Goal: Task Accomplishment & Management: Manage account settings

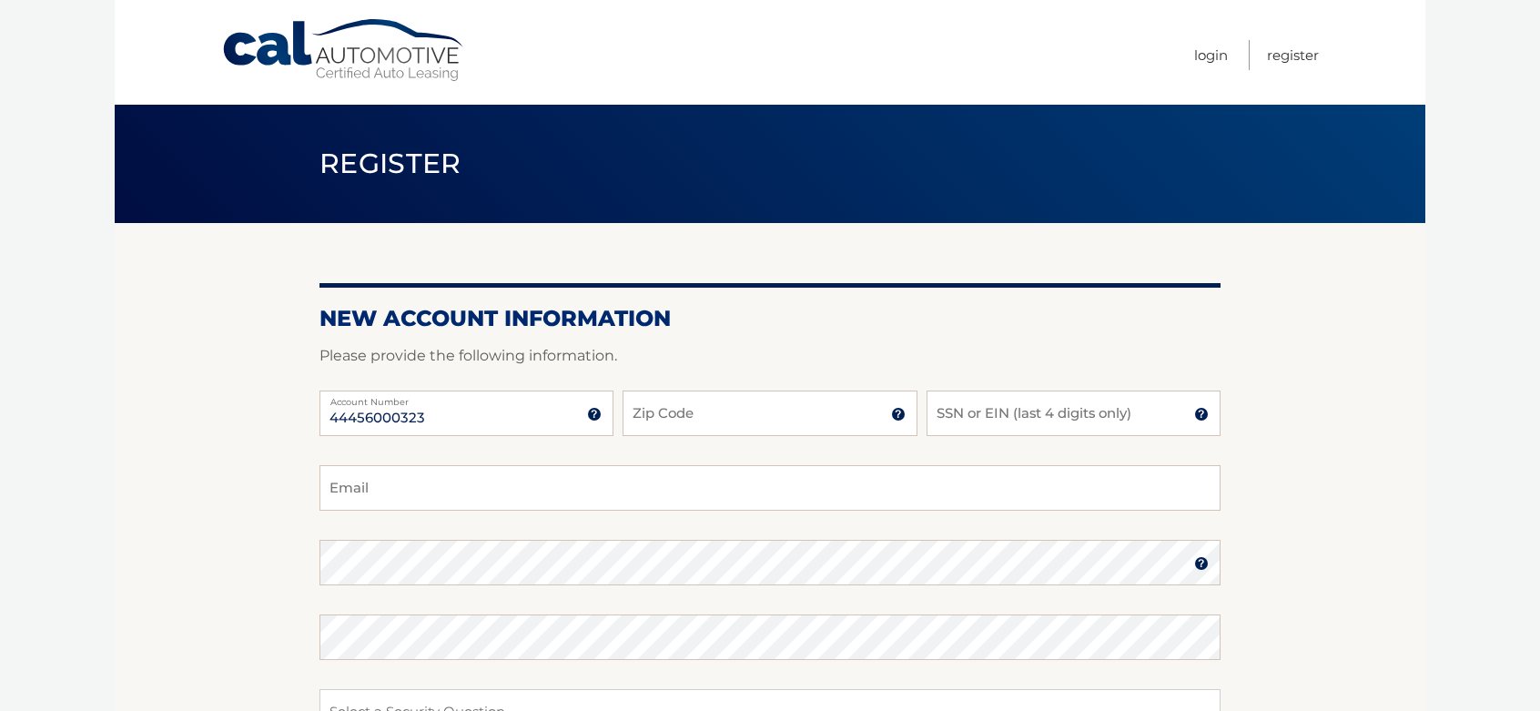
type input "44456000323"
click at [649, 410] on input "Zip Code" at bounding box center [770, 413] width 294 height 46
type input "10308"
click at [1026, 422] on input "SSN or EIN (last 4 digits only)" at bounding box center [1074, 413] width 294 height 46
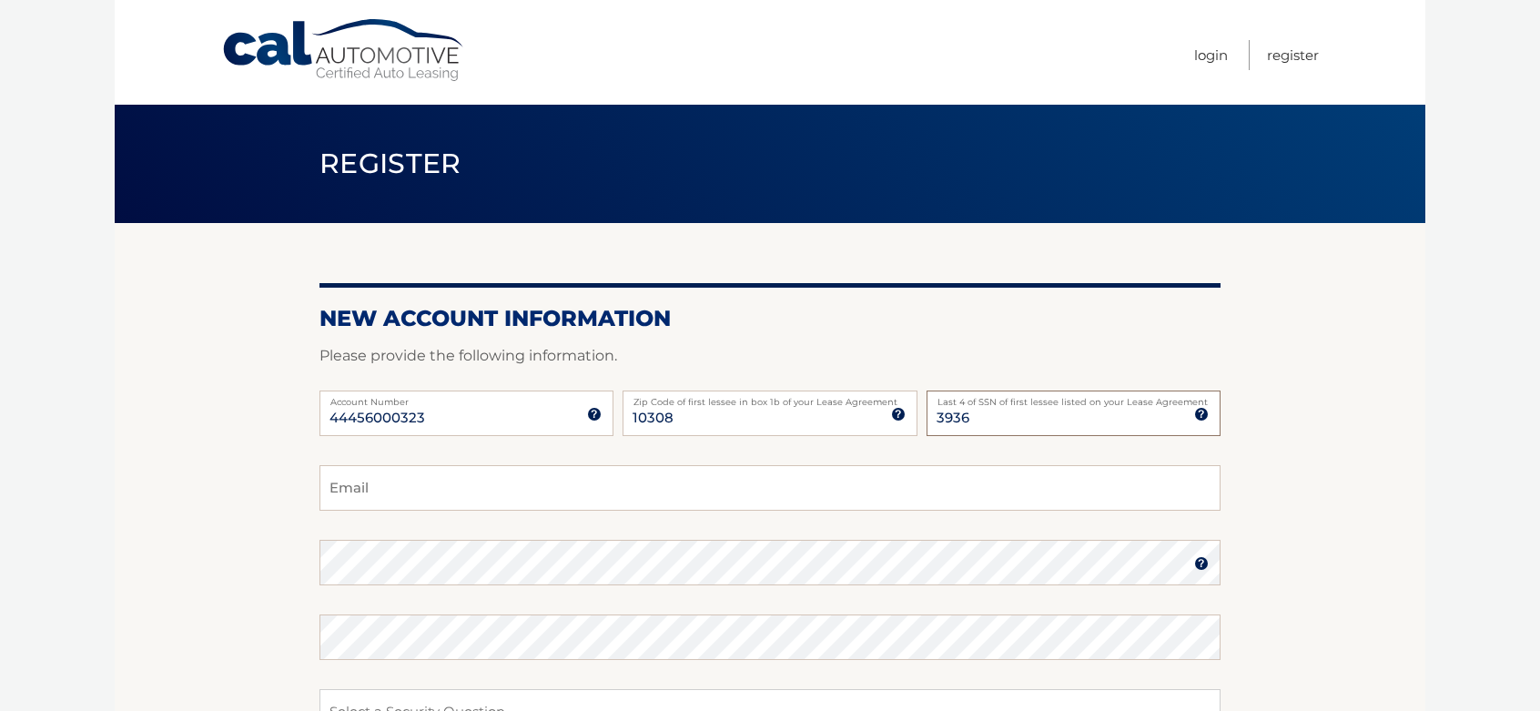
type input "3936"
click at [467, 481] on input "Email" at bounding box center [769, 488] width 901 height 46
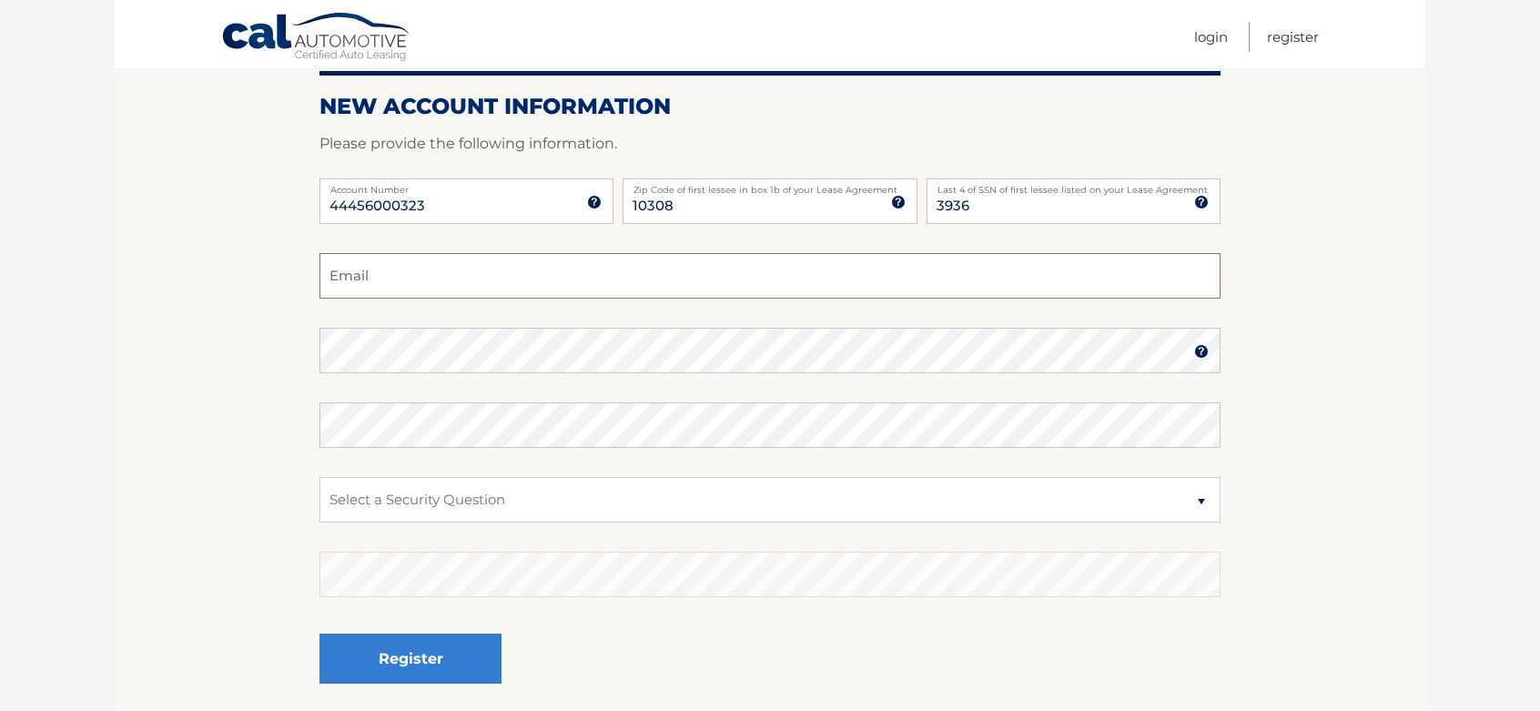
scroll to position [182, 0]
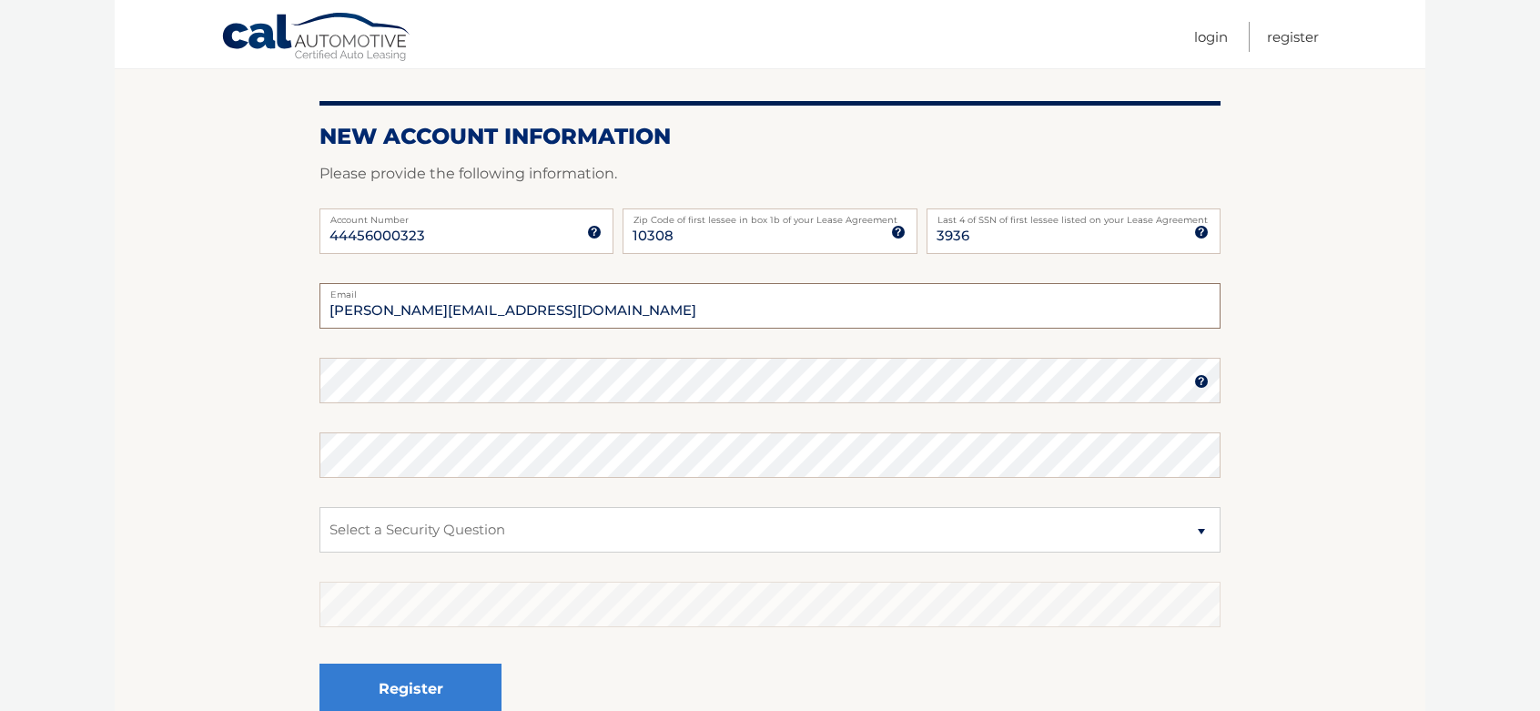
type input "natalia@bestmarknational.com"
click at [439, 536] on select "Select a Security Question What was the name of your elementary school? What is…" at bounding box center [769, 530] width 901 height 46
select select "2"
click at [319, 507] on select "Select a Security Question What was the name of your elementary school? What is…" at bounding box center [769, 530] width 901 height 46
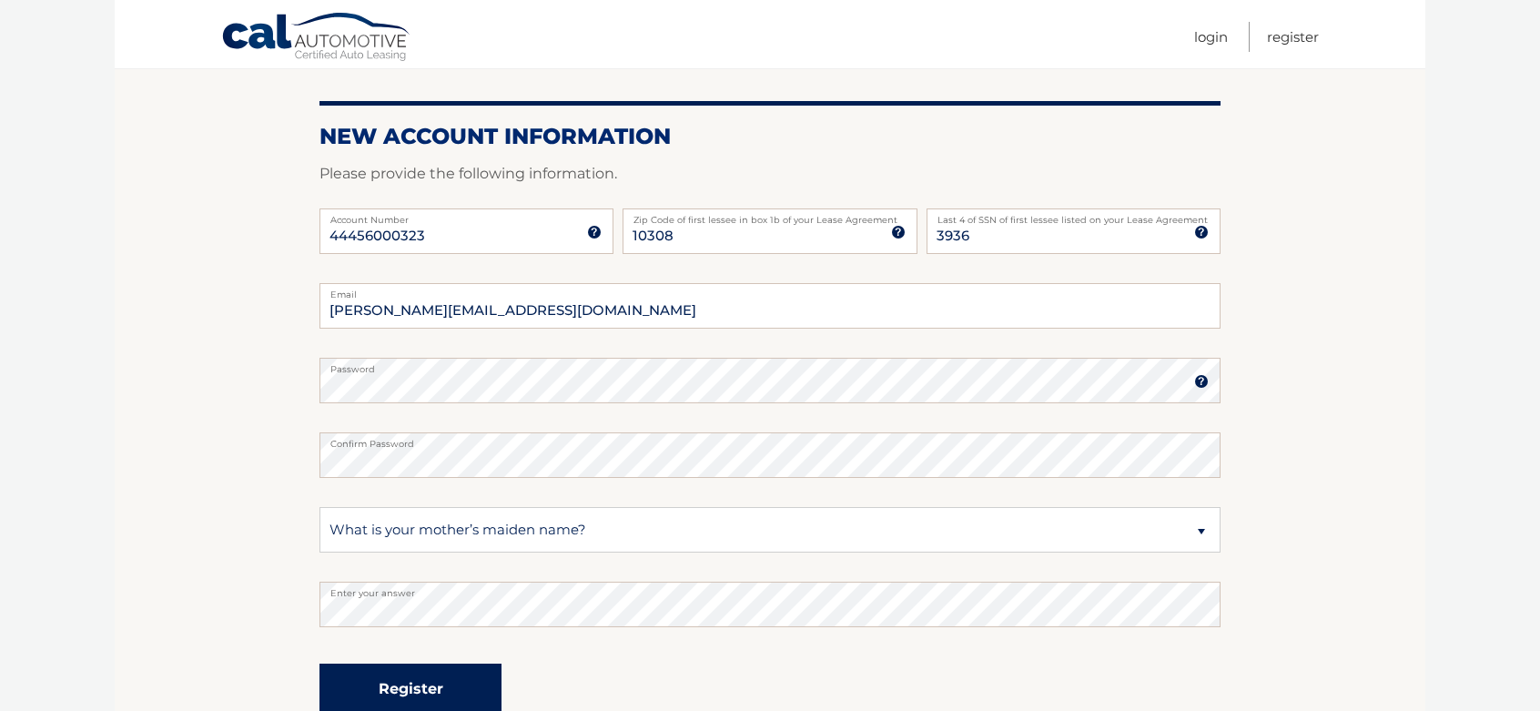
click at [477, 668] on button "Register" at bounding box center [410, 689] width 182 height 50
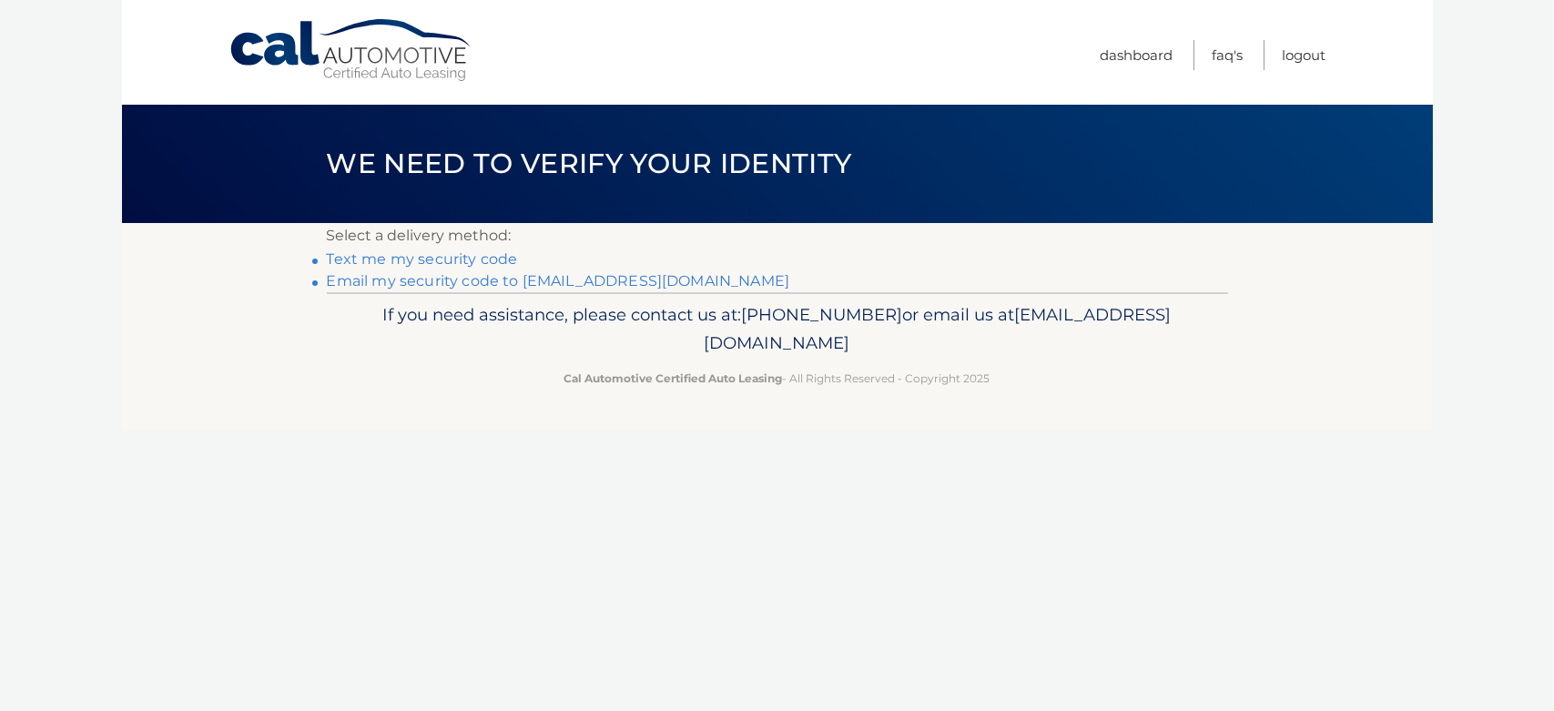
click at [389, 285] on link "Email my security code to n******@bestmarknational.com" at bounding box center [558, 280] width 463 height 17
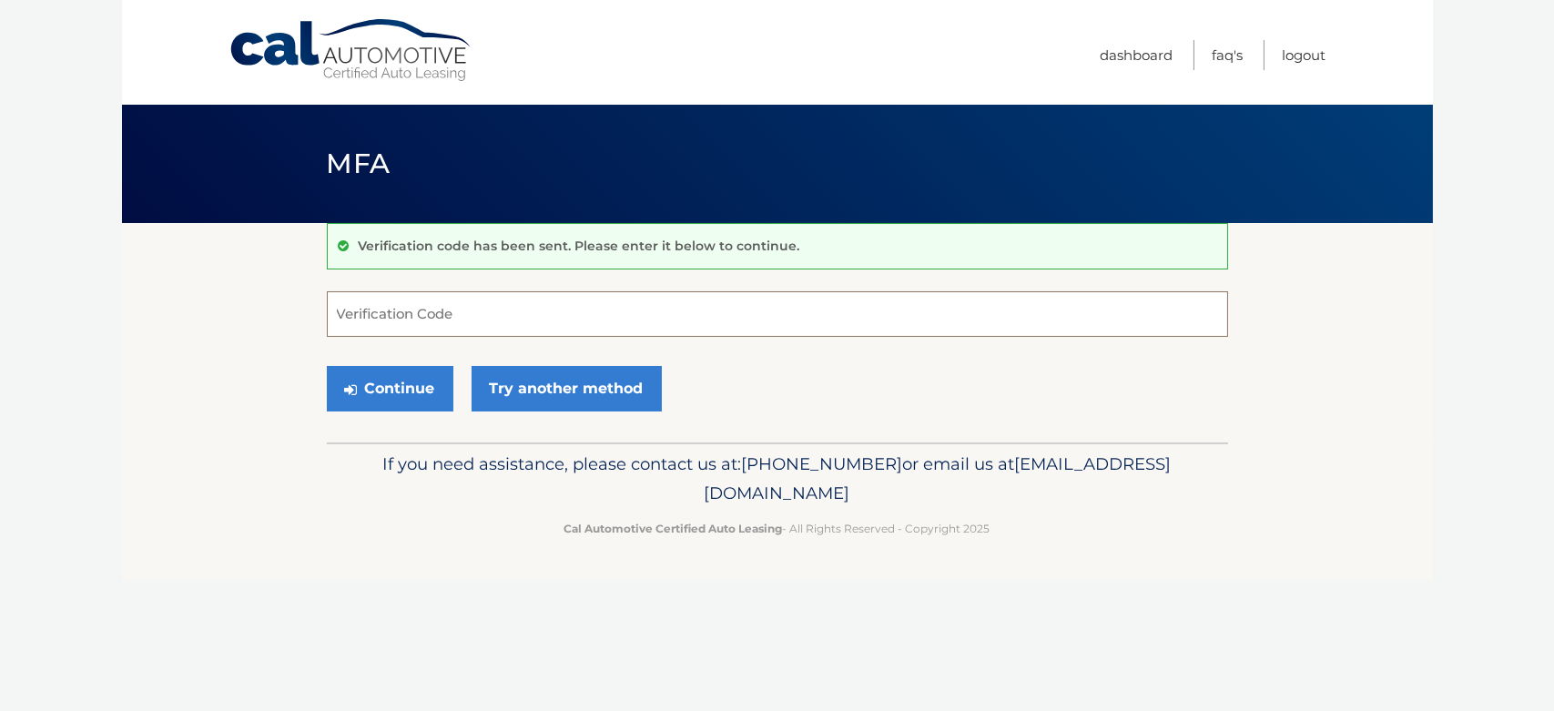
click at [370, 322] on input "Verification Code" at bounding box center [777, 314] width 901 height 46
type input "994412"
click at [427, 384] on button "Continue" at bounding box center [390, 389] width 127 height 46
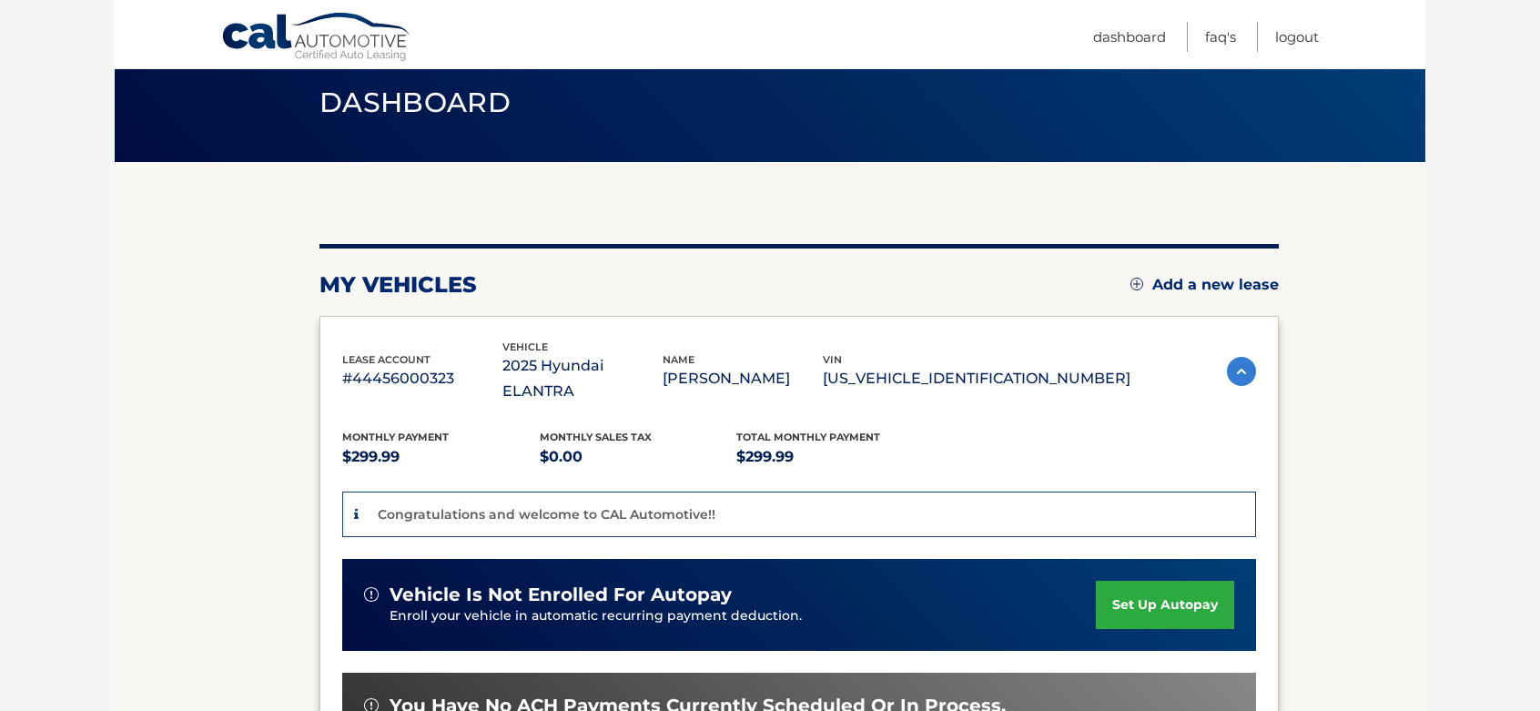
scroll to position [91, 0]
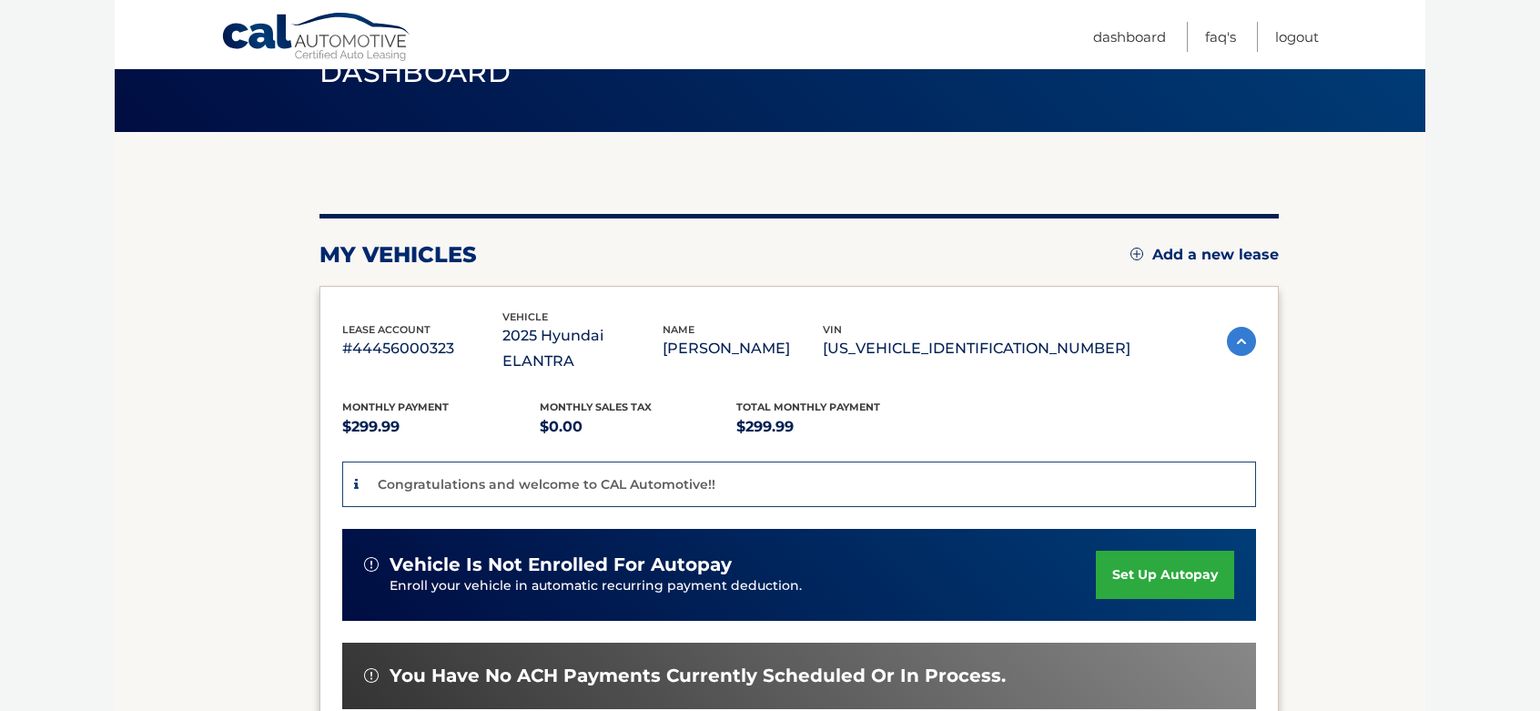
click at [1155, 551] on link "set up autopay" at bounding box center [1165, 575] width 138 height 48
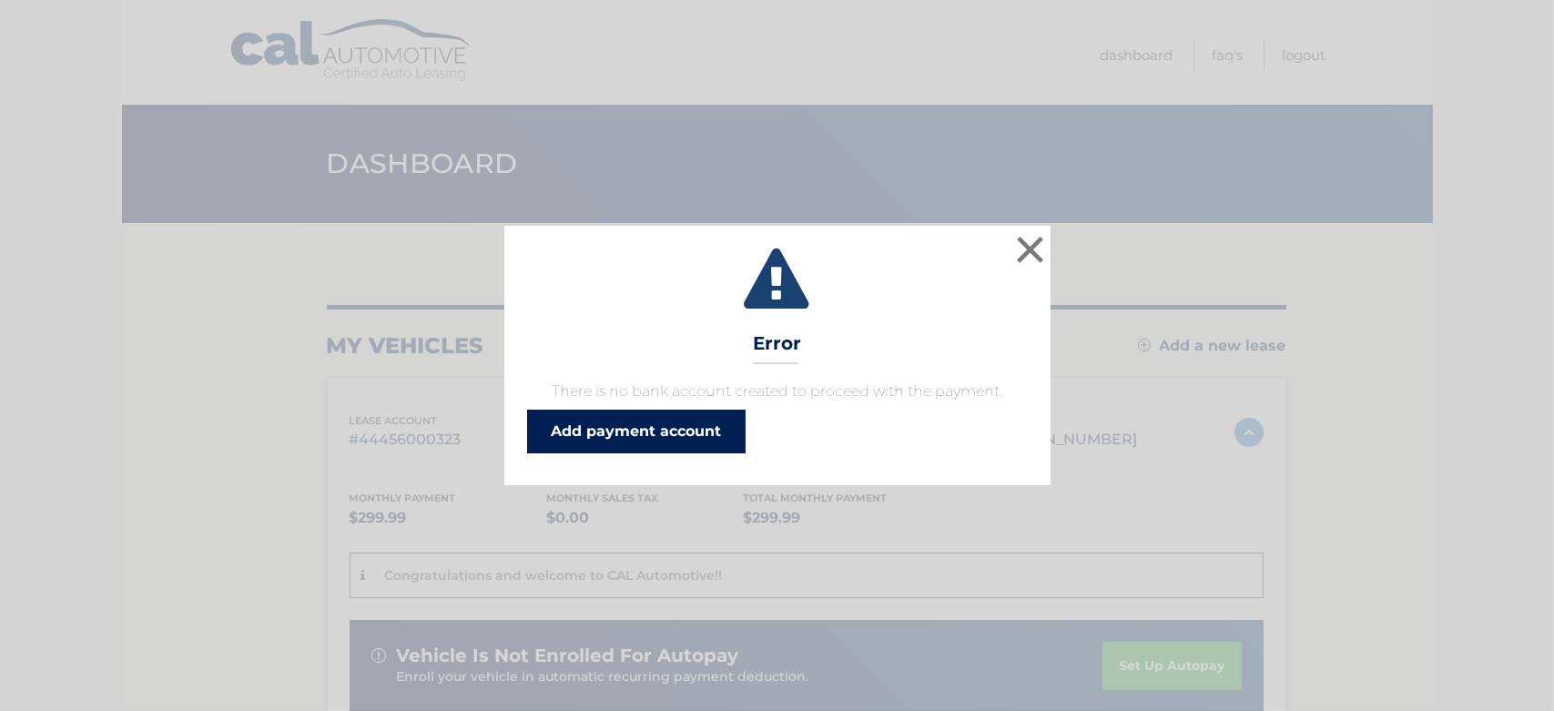
click at [687, 431] on link "Add payment account" at bounding box center [636, 432] width 218 height 44
click at [1023, 248] on button "×" at bounding box center [1030, 249] width 36 height 36
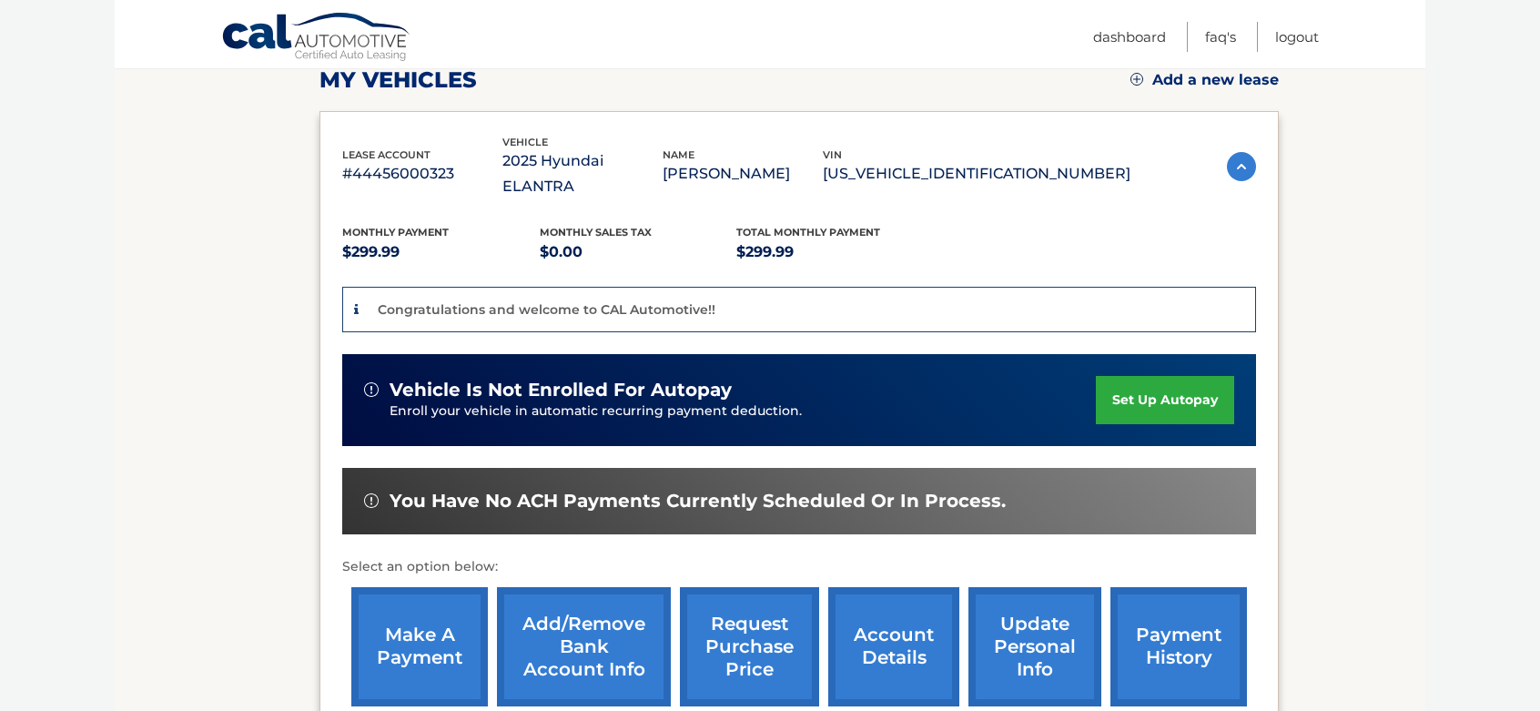
scroll to position [367, 0]
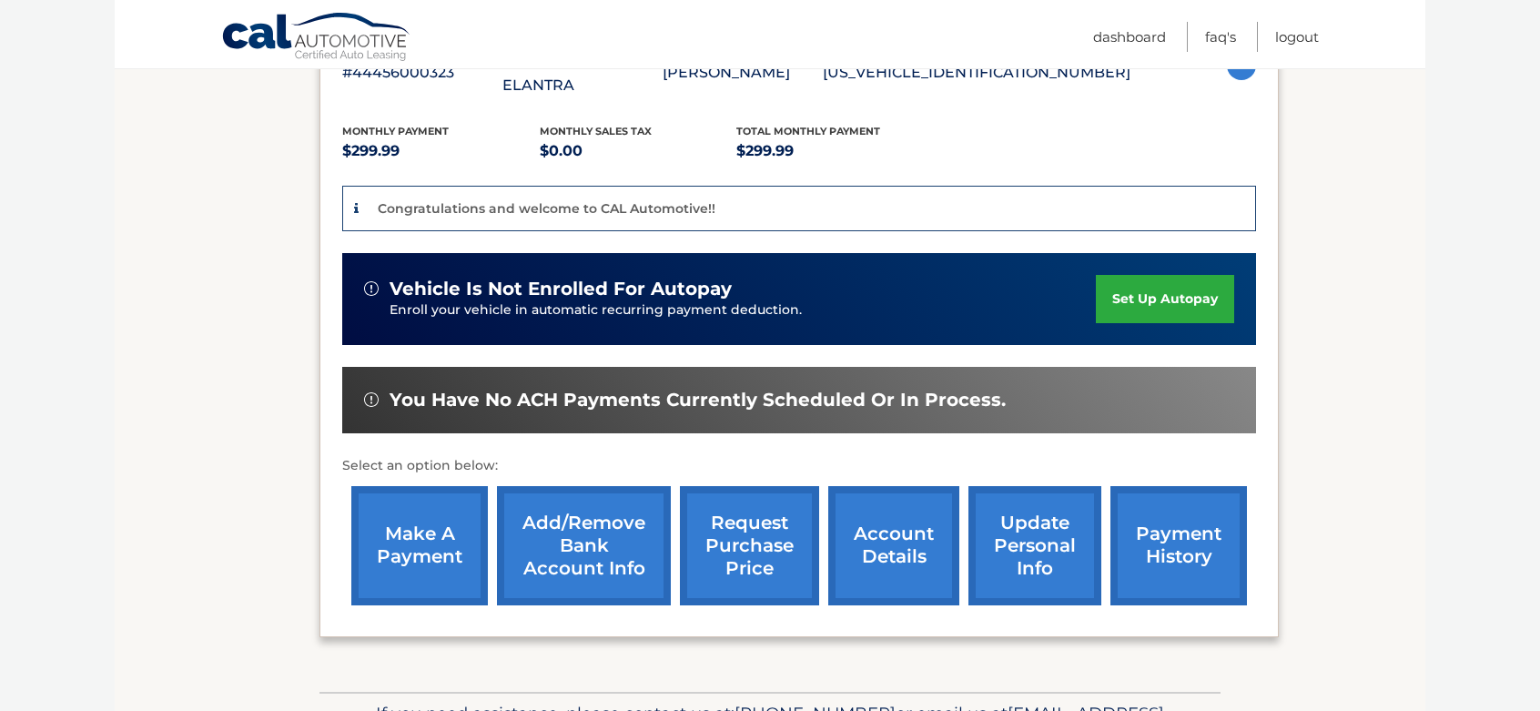
click at [1148, 275] on link "set up autopay" at bounding box center [1165, 299] width 138 height 48
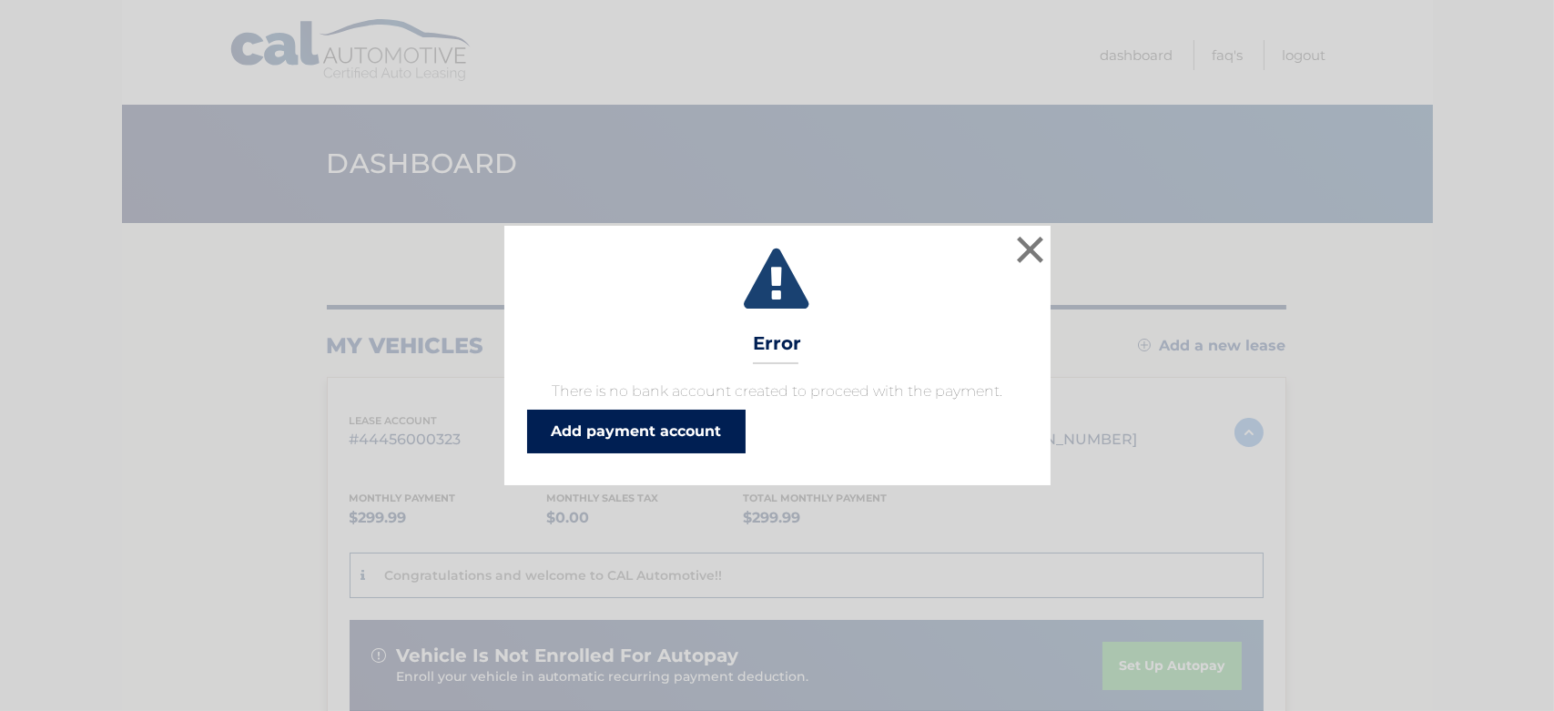
click at [703, 435] on link "Add payment account" at bounding box center [636, 432] width 218 height 44
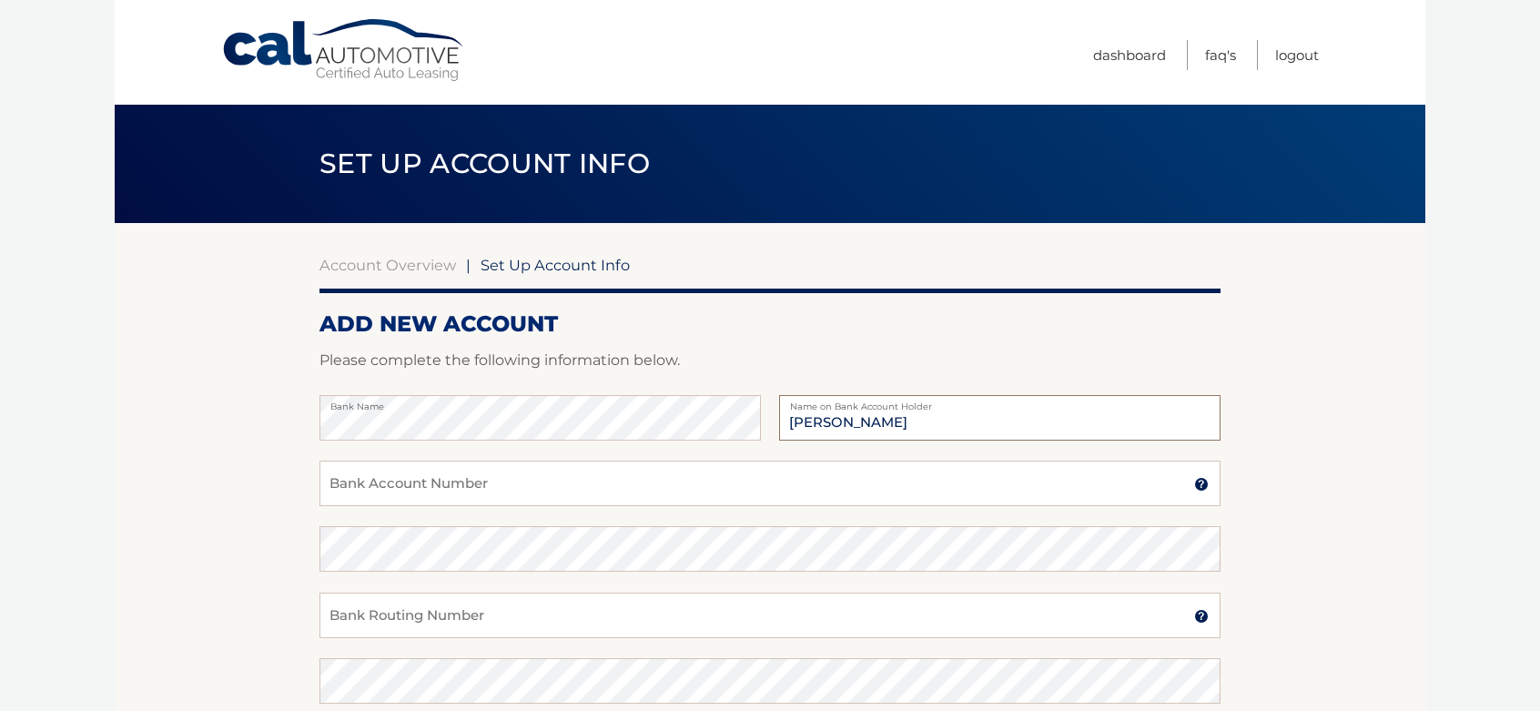
type input "Natalia Weglicka"
click at [443, 457] on div "Bank Name Natalia Weglicka Name on Bank Account Holder" at bounding box center [769, 428] width 901 height 66
click at [437, 471] on input "Bank Account Number" at bounding box center [769, 484] width 901 height 46
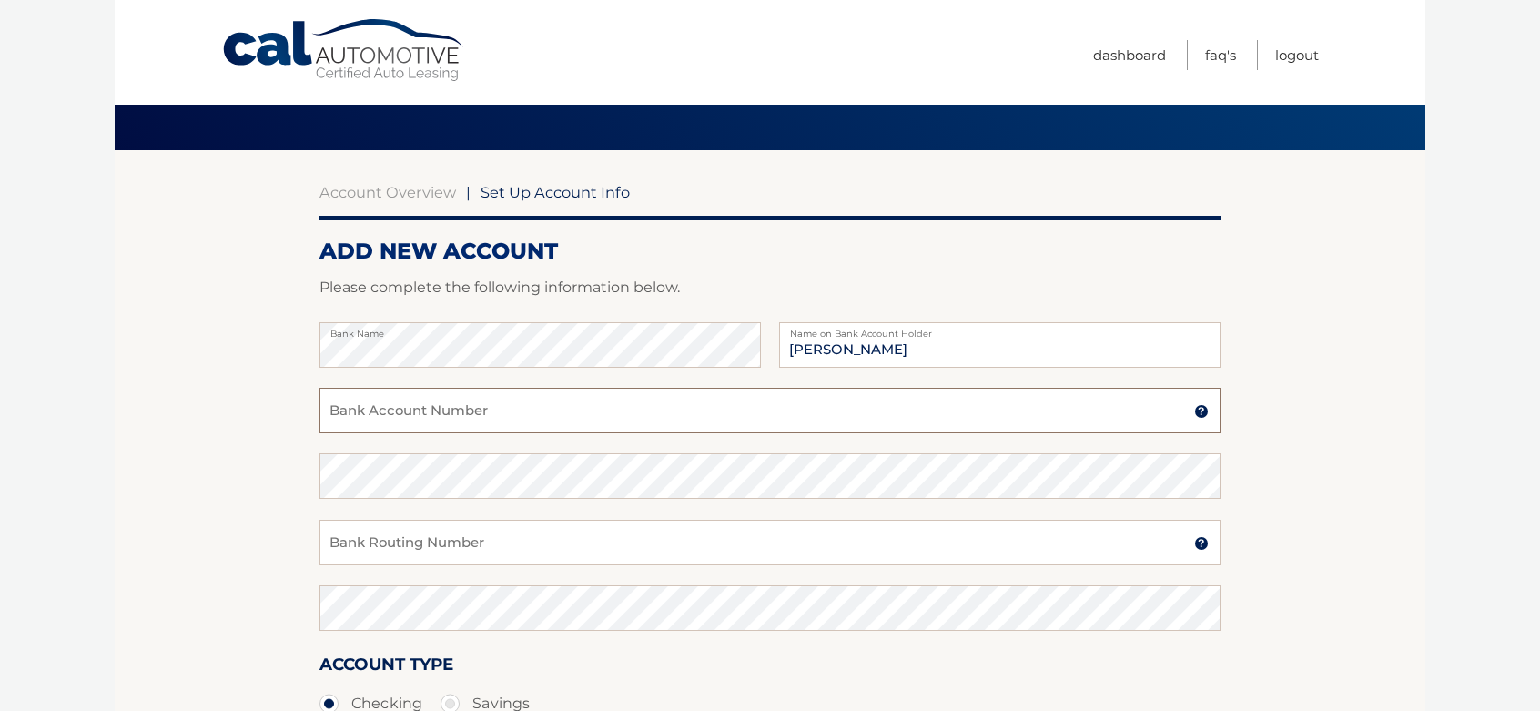
scroll to position [91, 0]
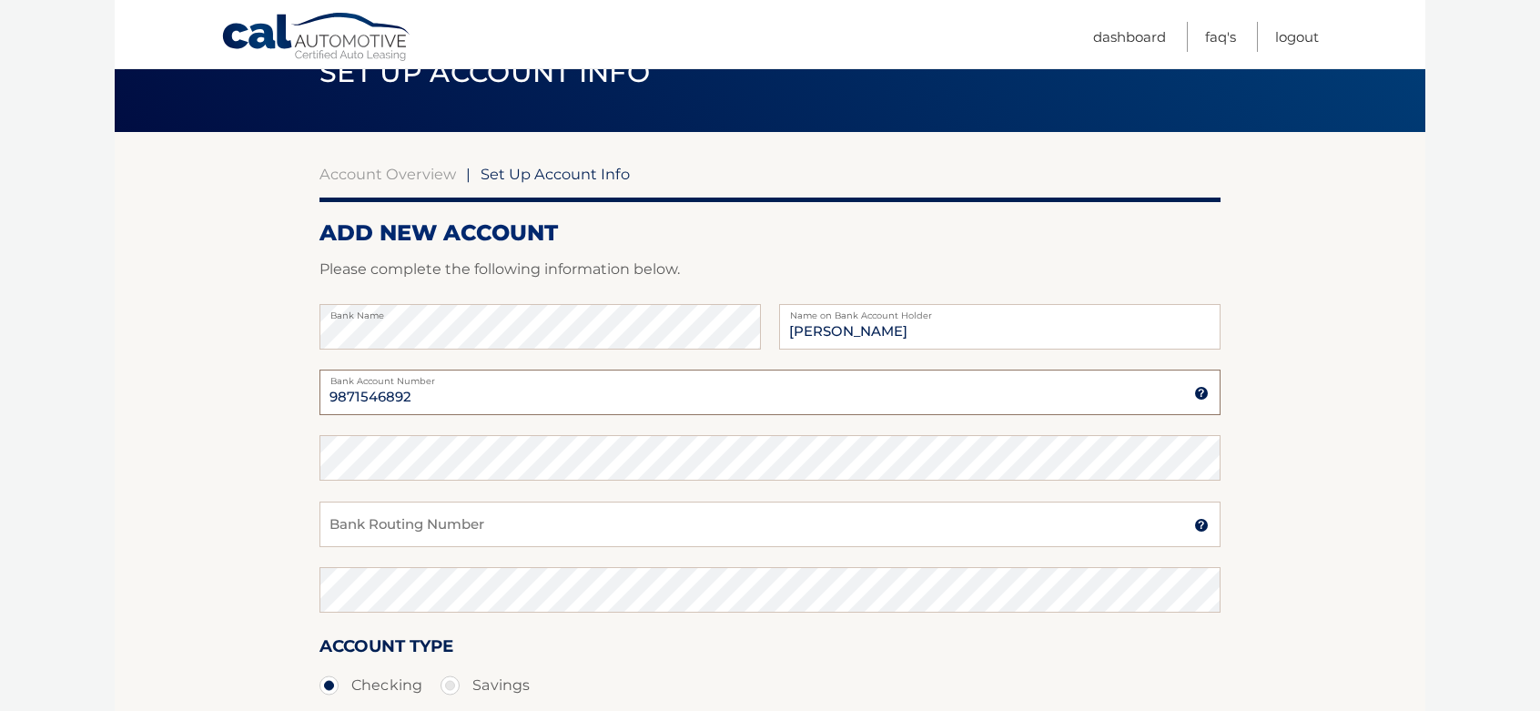
type input "9871546892"
click at [435, 531] on input "Bank Routing Number" at bounding box center [769, 525] width 901 height 46
type input "022000046"
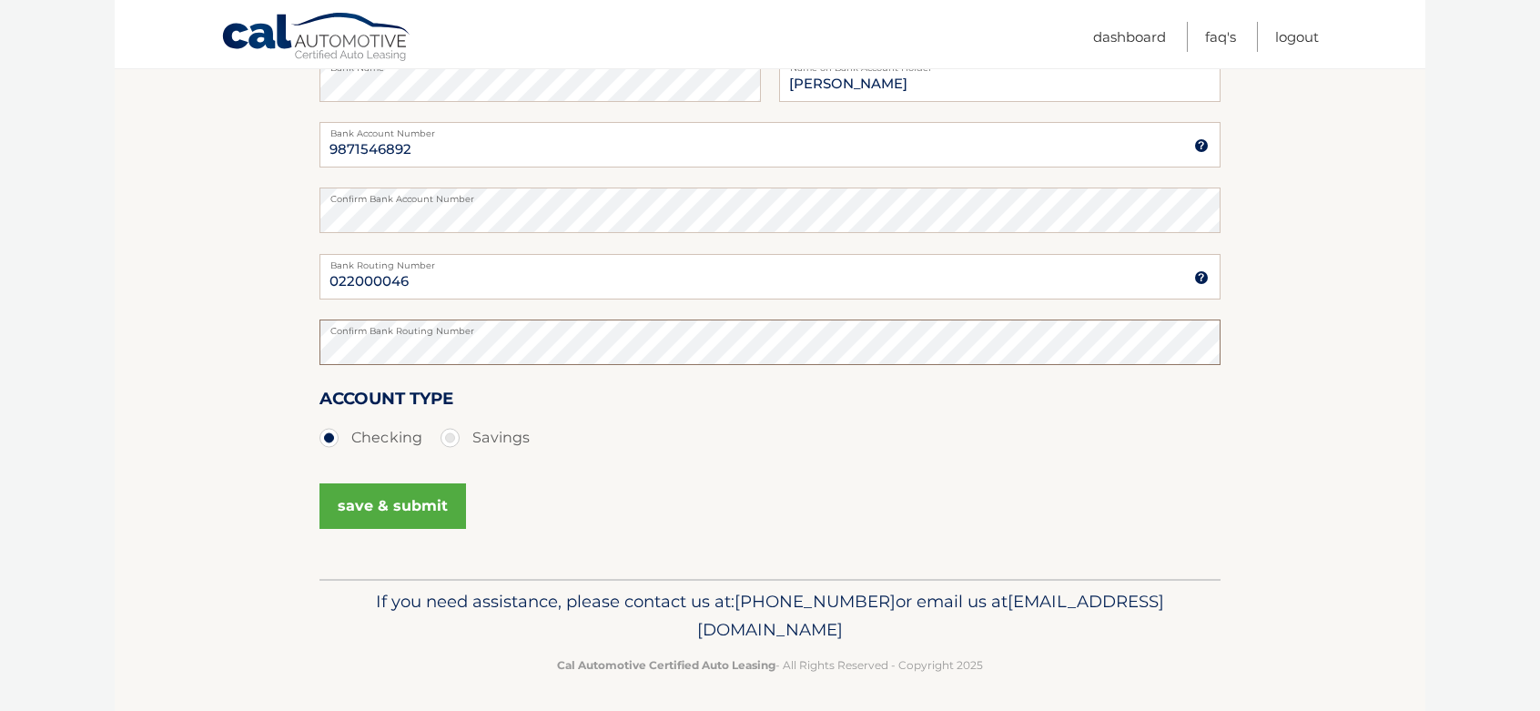
scroll to position [344, 0]
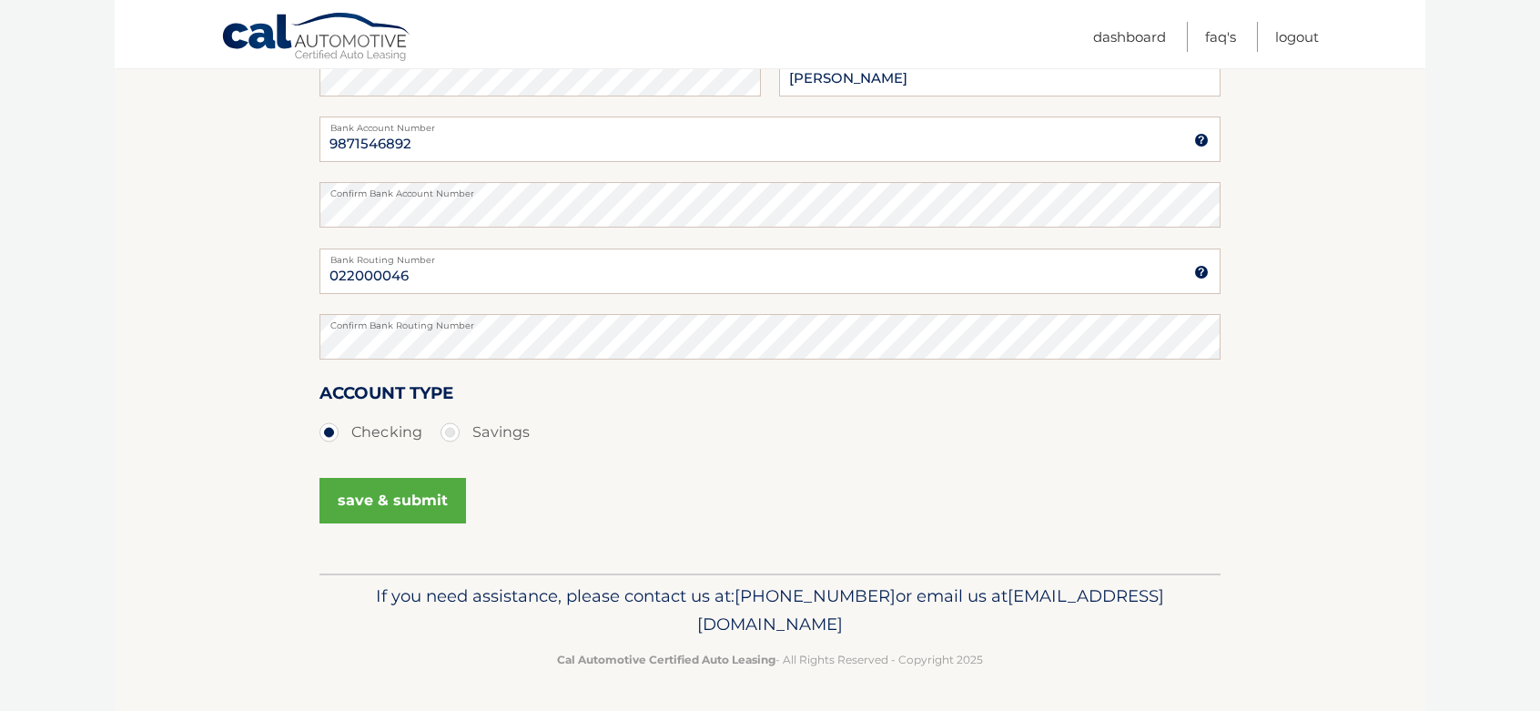
click at [399, 503] on button "save & submit" at bounding box center [392, 501] width 147 height 46
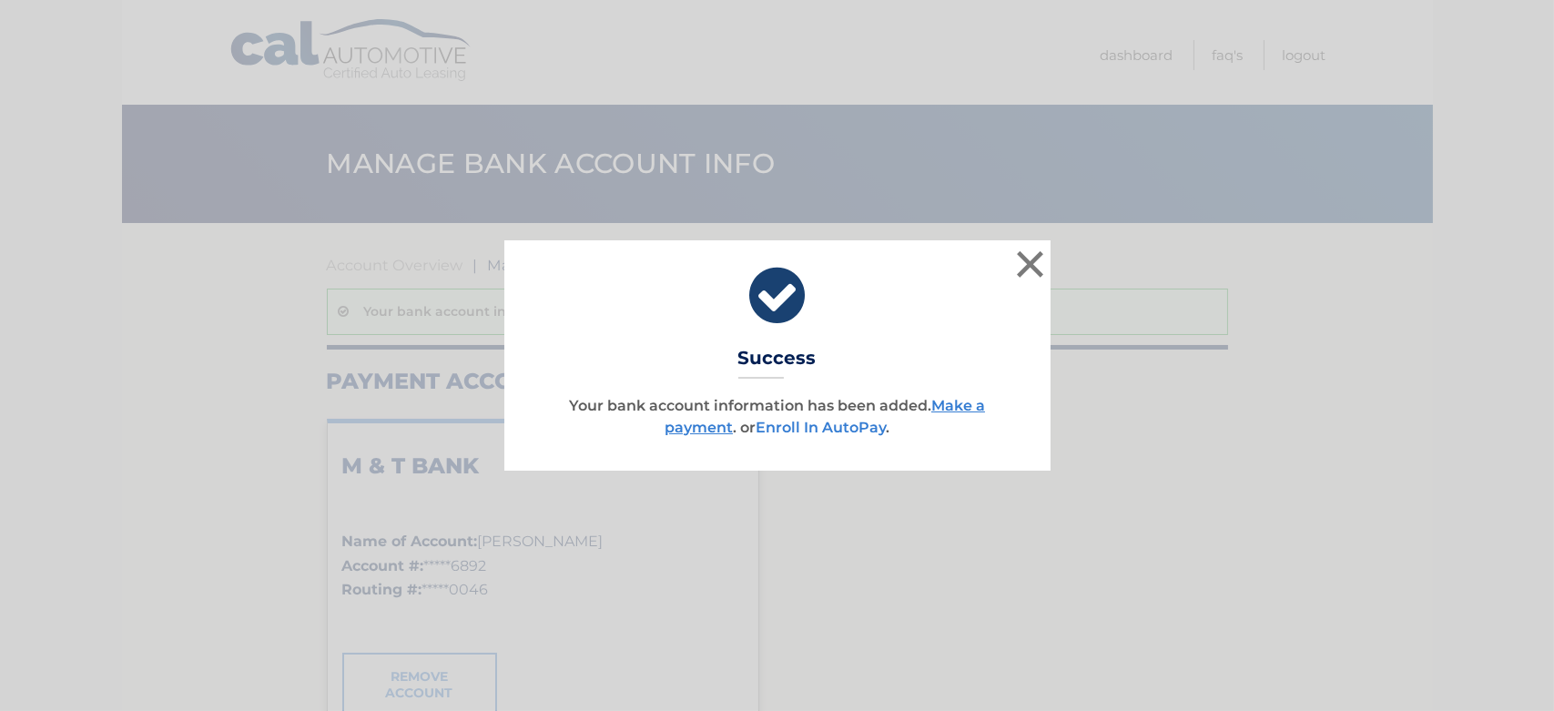
click at [834, 425] on link "Enroll In AutoPay" at bounding box center [820, 427] width 130 height 17
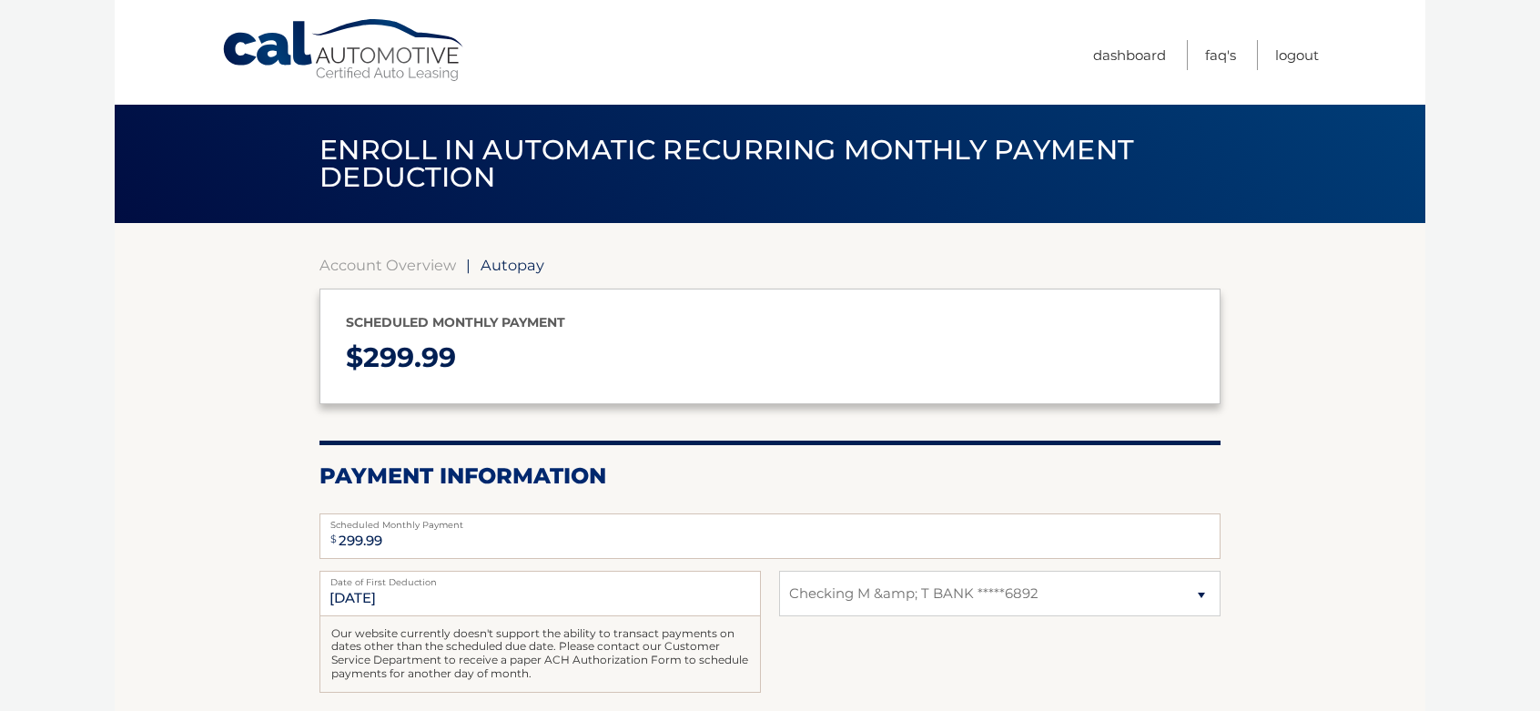
select select "ZmZlNTMzY2MtZmFiNi00NzVjLWIzN2QtOWZjNGRiMzIwZTY1"
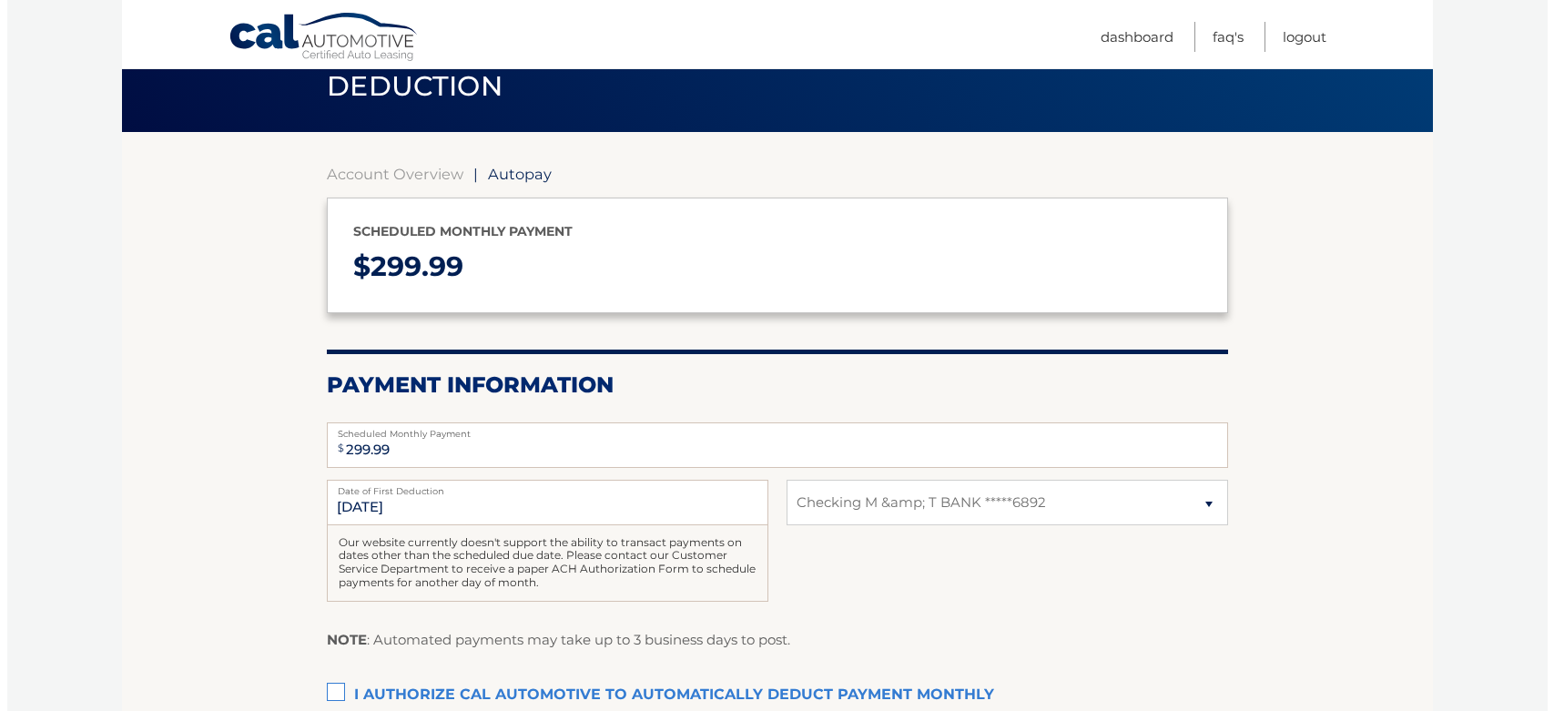
scroll to position [273, 0]
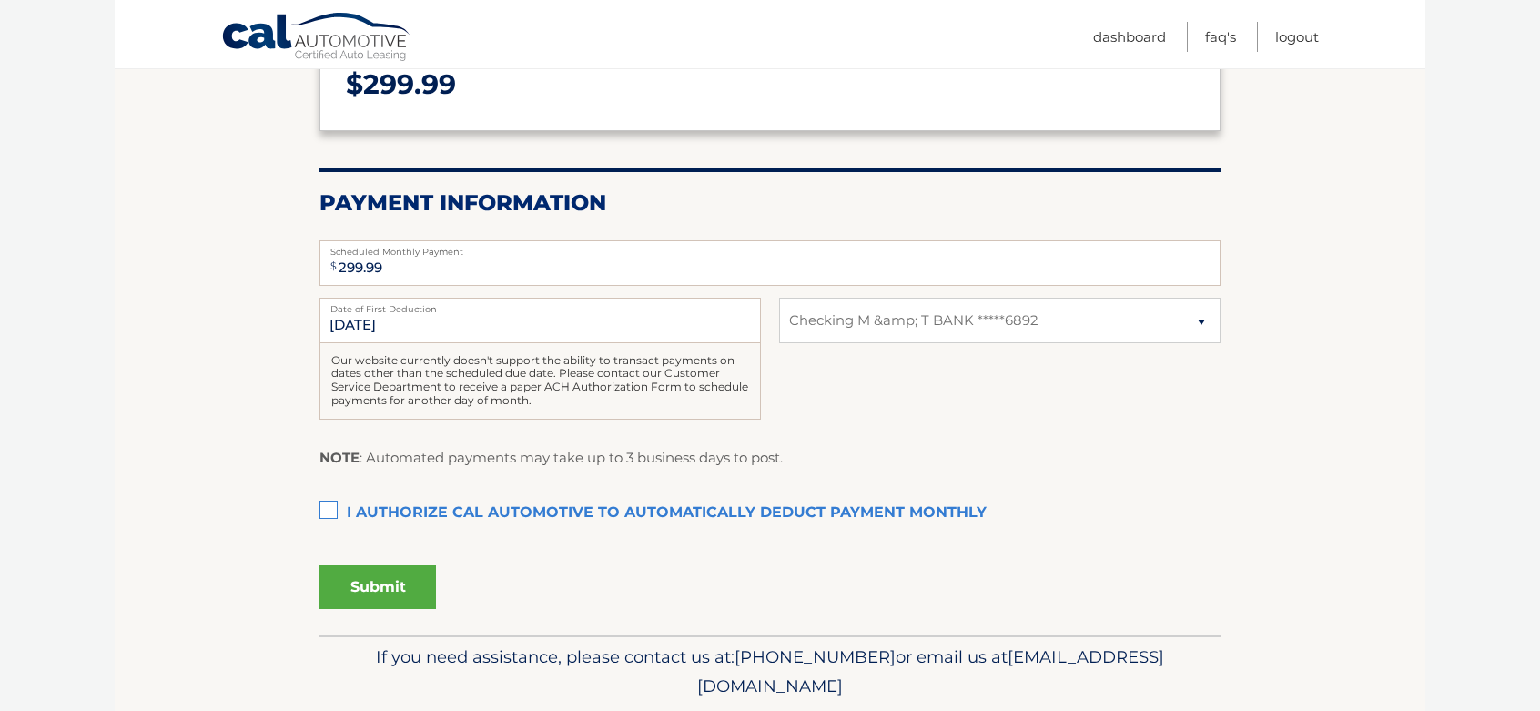
click at [322, 504] on label "I authorize cal automotive to automatically deduct payment monthly This checkbo…" at bounding box center [769, 513] width 901 height 36
click at [0, 0] on input "I authorize cal automotive to automatically deduct payment monthly This checkbo…" at bounding box center [0, 0] width 0 height 0
click at [391, 594] on button "Submit" at bounding box center [377, 587] width 117 height 44
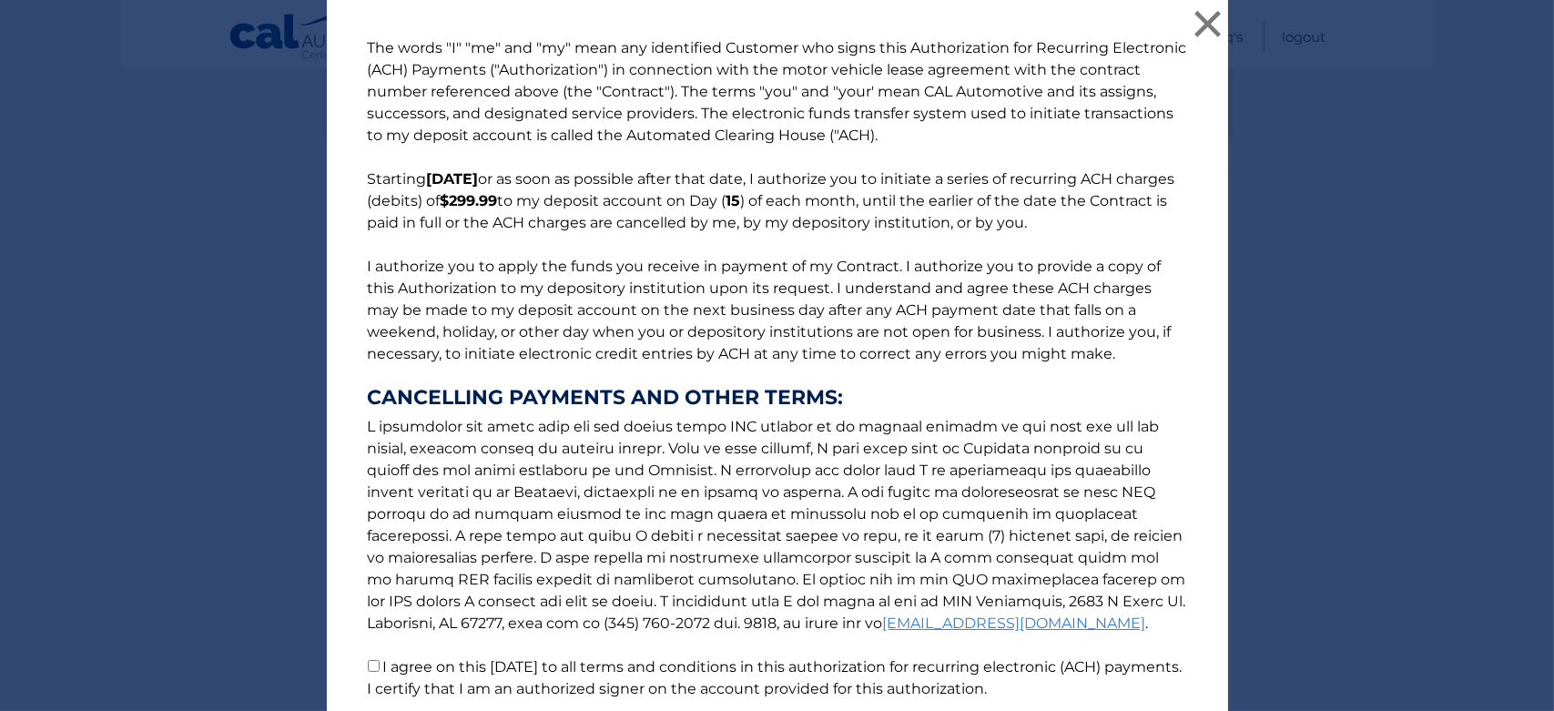
scroll to position [148, 0]
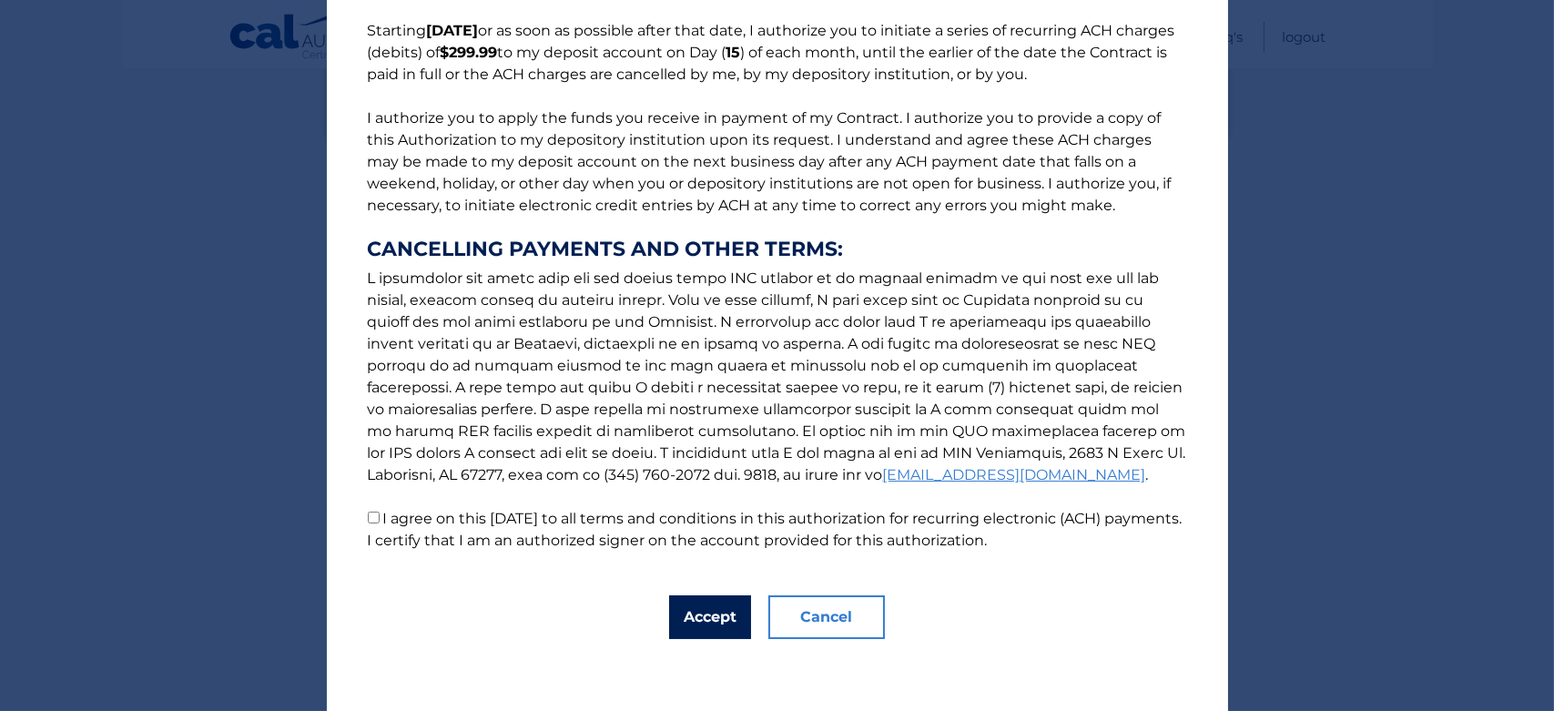
click at [707, 612] on button "Accept" at bounding box center [710, 617] width 82 height 44
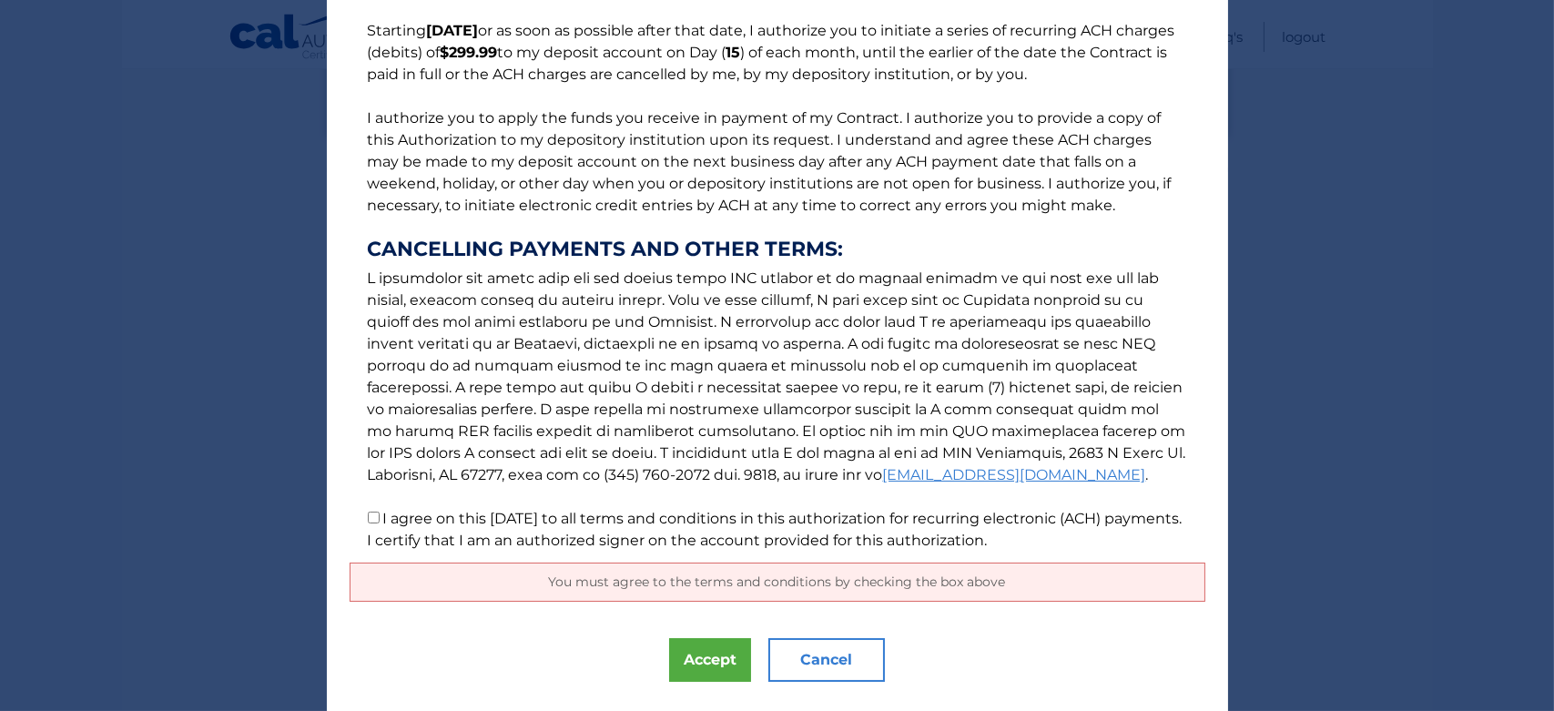
click at [368, 516] on input "I agree on this 09/09/2025 to all terms and conditions in this authorization fo…" at bounding box center [374, 518] width 12 height 12
checkbox input "true"
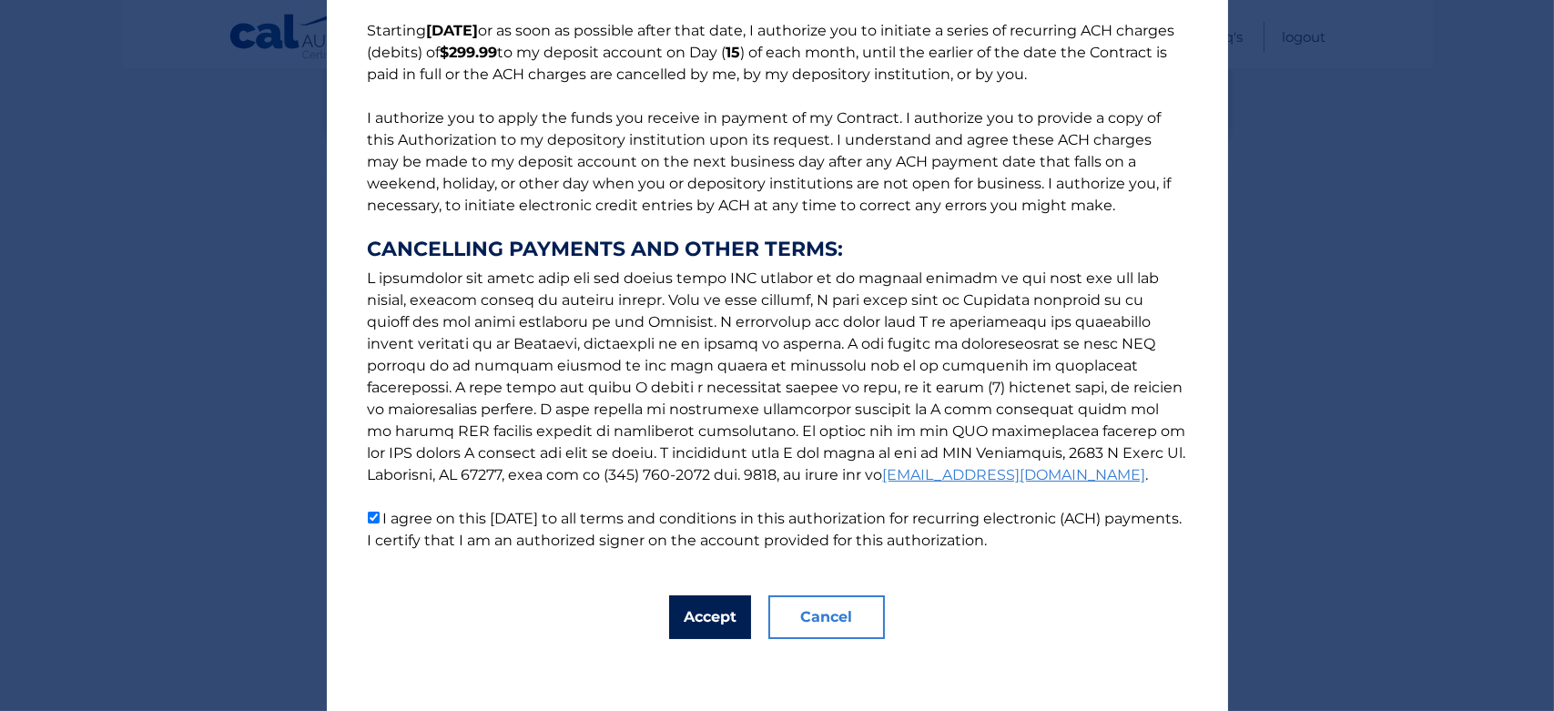
click at [694, 623] on button "Accept" at bounding box center [710, 617] width 82 height 44
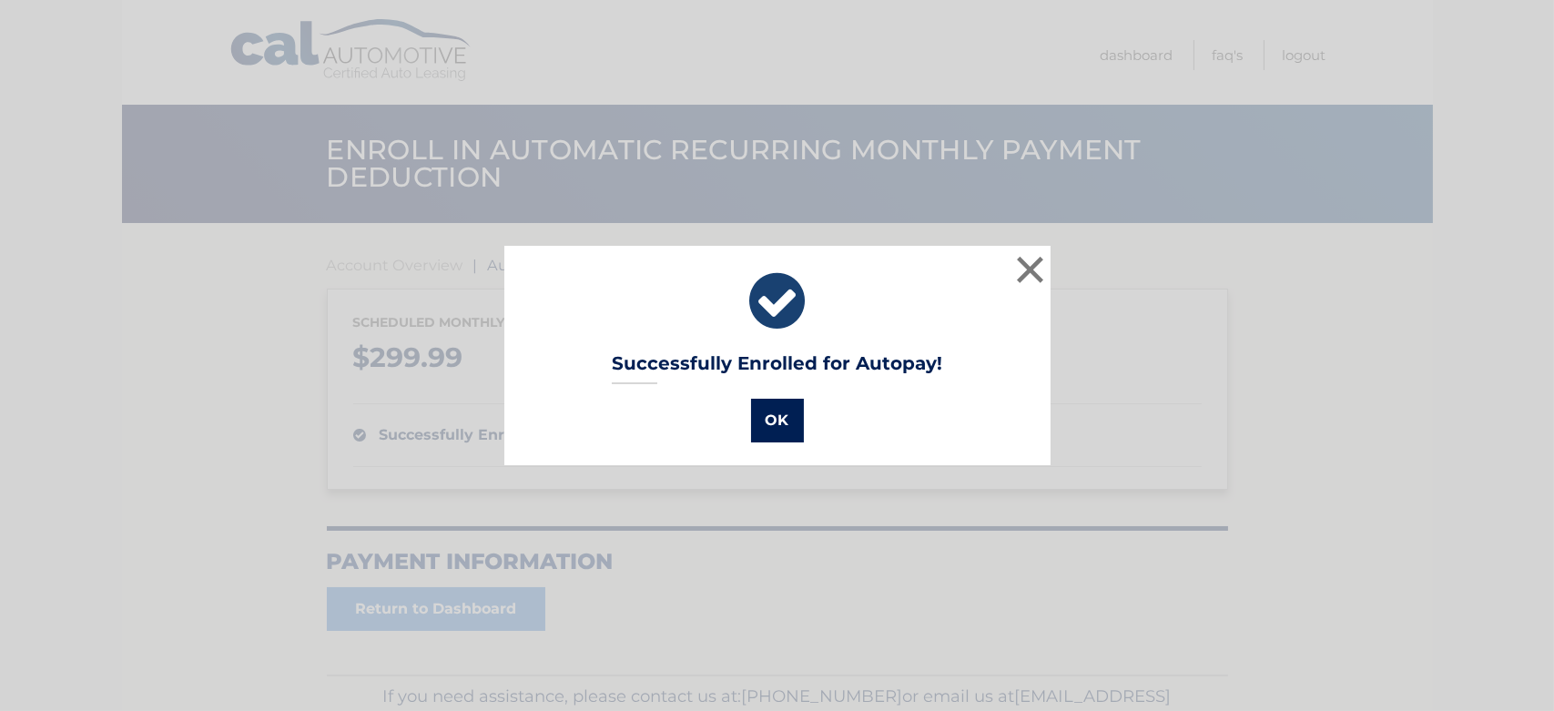
click at [769, 405] on button "OK" at bounding box center [777, 421] width 53 height 44
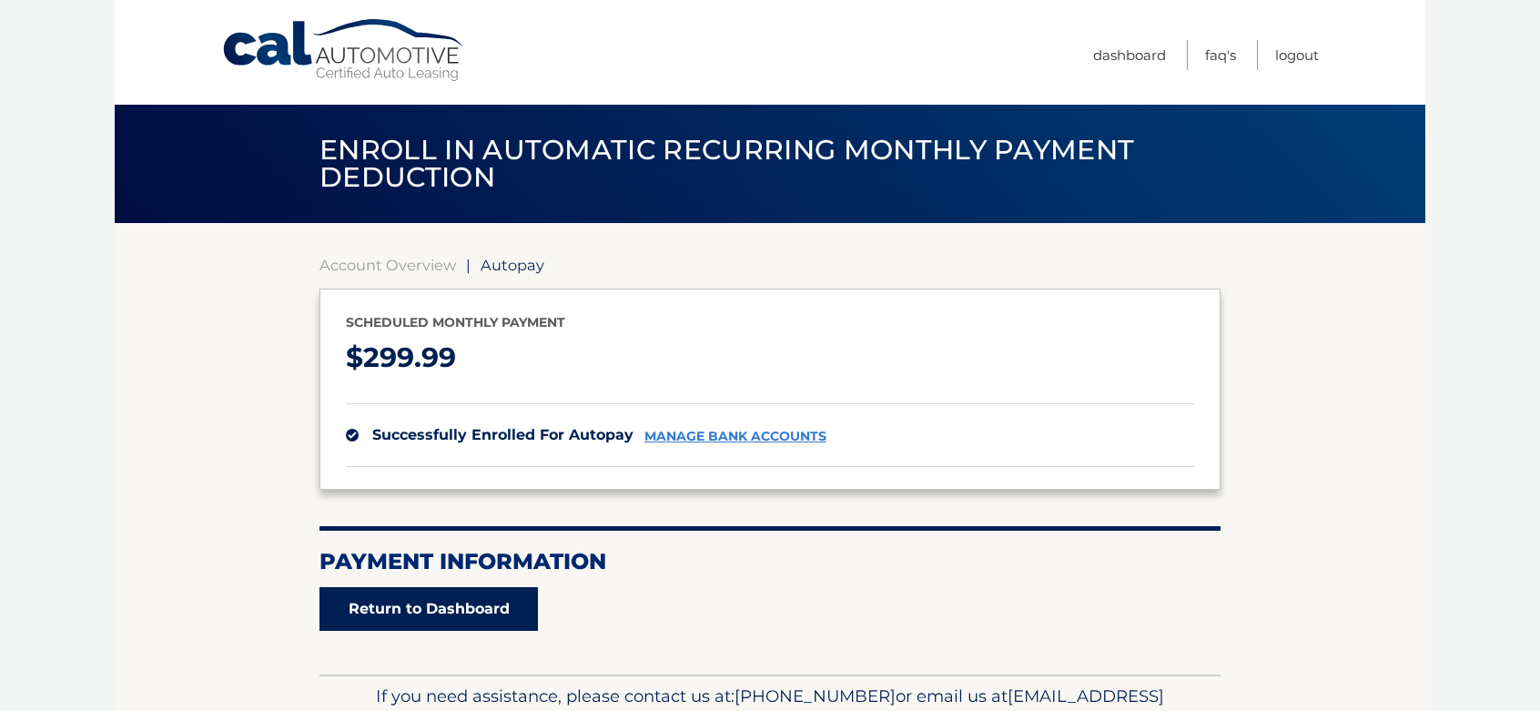
click at [462, 603] on link "Return to Dashboard" at bounding box center [428, 609] width 218 height 44
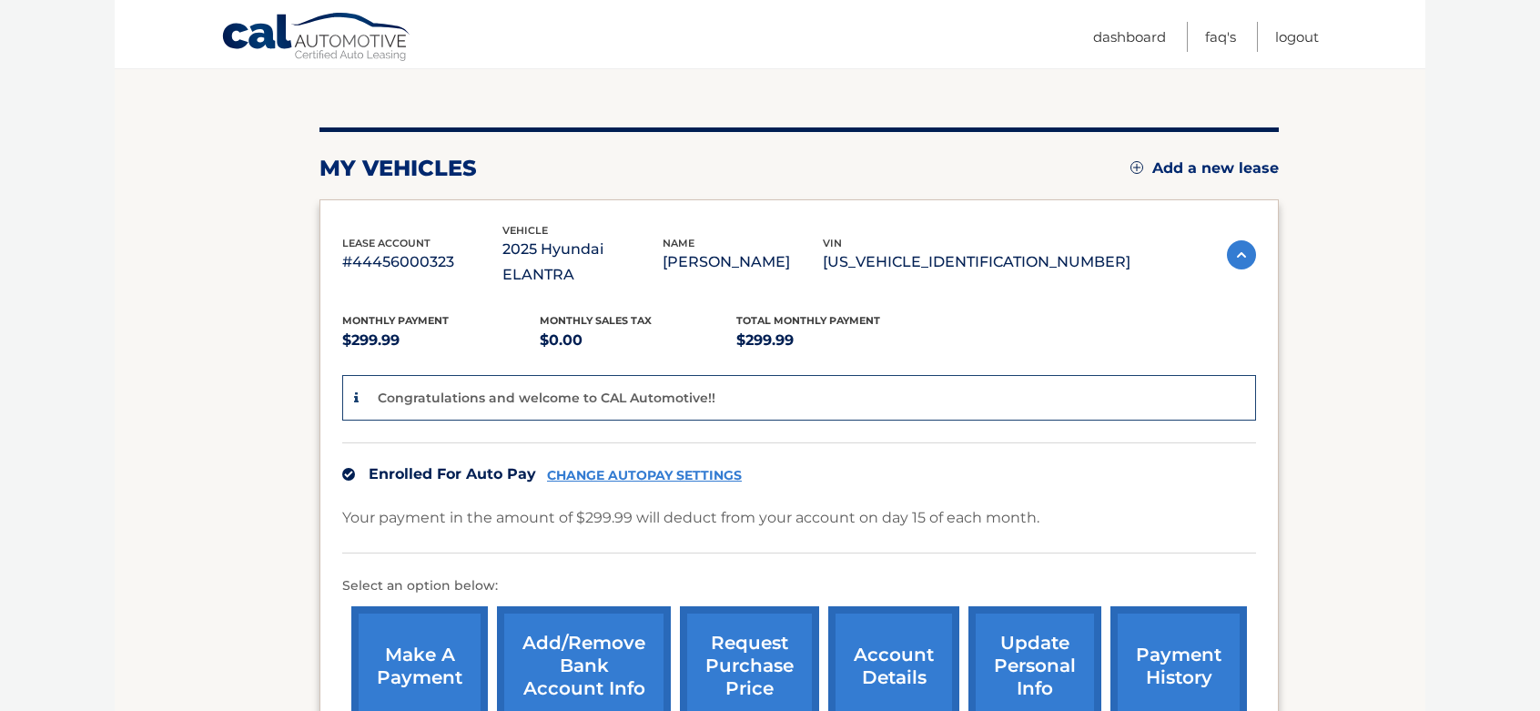
scroll to position [182, 0]
